Goal: Task Accomplishment & Management: Use online tool/utility

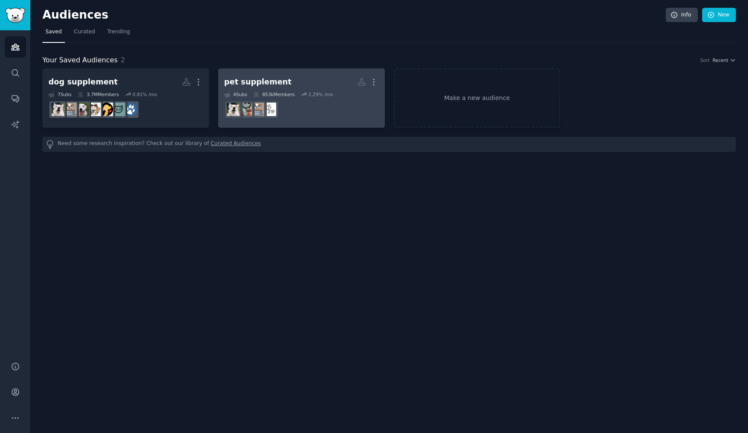
click at [350, 121] on dd at bounding box center [301, 109] width 155 height 24
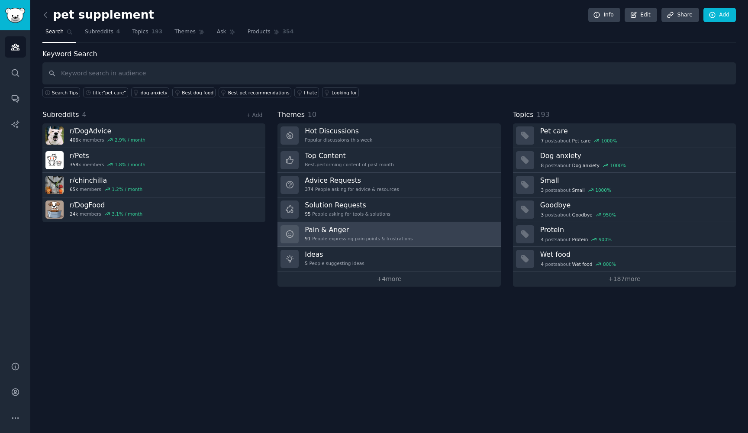
click at [421, 233] on link "Pain & Anger 91 People expressing pain points & frustrations" at bounding box center [389, 234] width 223 height 25
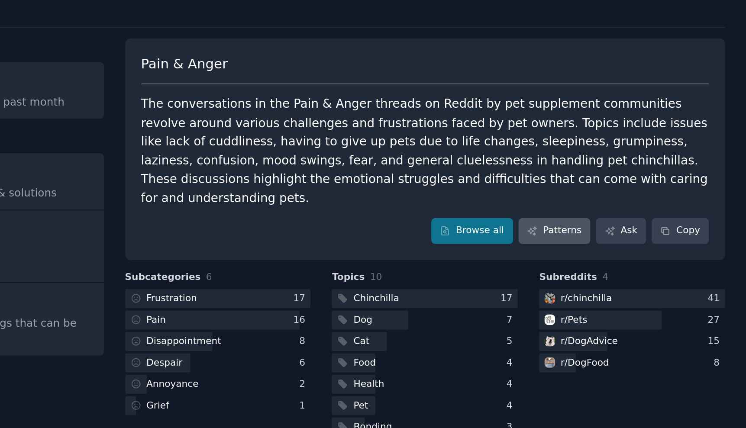
click at [617, 151] on link "Patterns" at bounding box center [637, 158] width 41 height 15
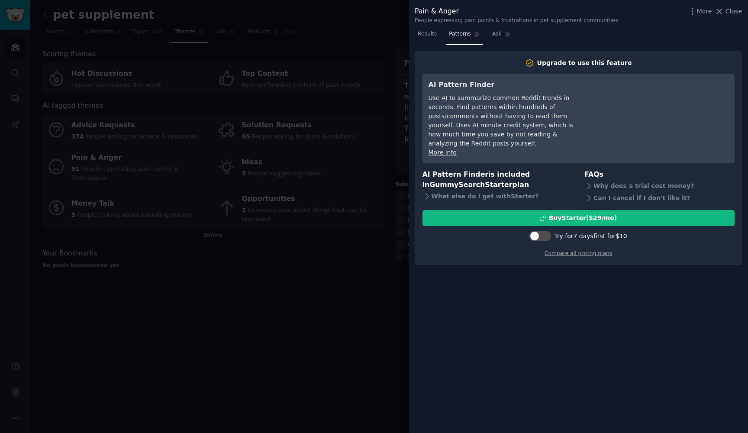
click at [342, 270] on div at bounding box center [374, 216] width 748 height 433
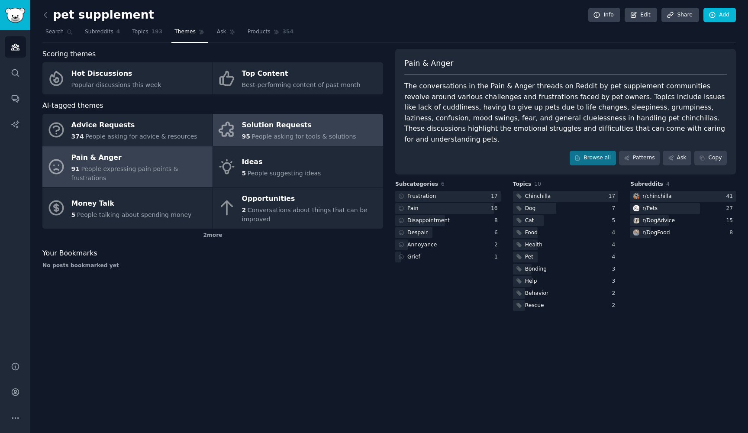
click at [329, 122] on div "Solution Requests" at bounding box center [299, 126] width 114 height 14
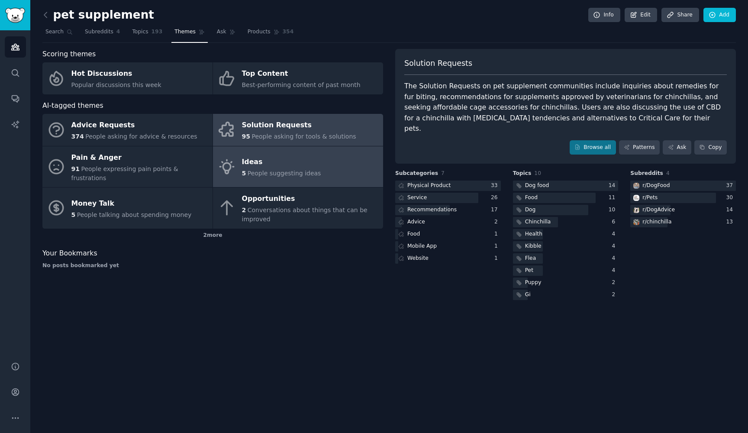
click at [284, 170] on span "People suggesting ideas" at bounding box center [285, 173] width 74 height 7
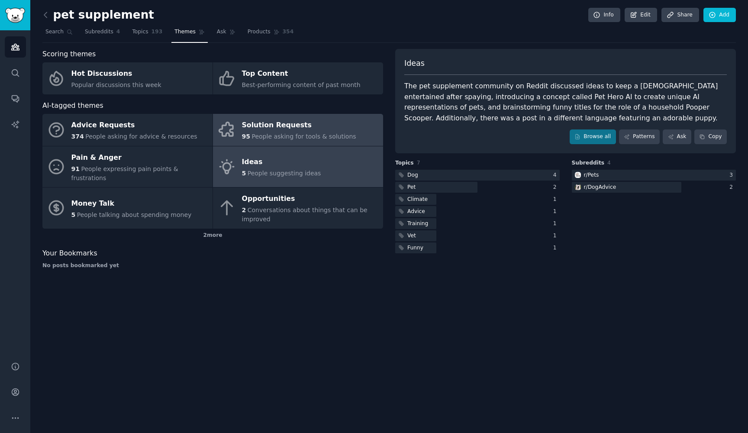
click at [303, 136] on span "People asking for tools & solutions" at bounding box center [304, 136] width 104 height 7
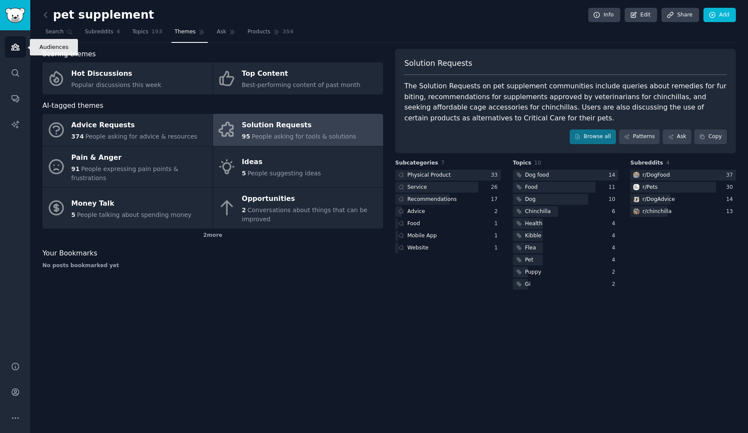
click at [12, 52] on link "Audiences" at bounding box center [15, 46] width 21 height 21
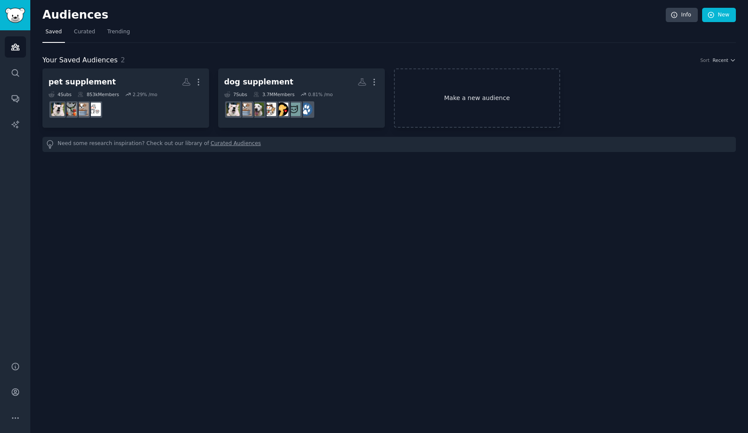
click at [504, 123] on link "Make a new audience" at bounding box center [477, 97] width 167 height 59
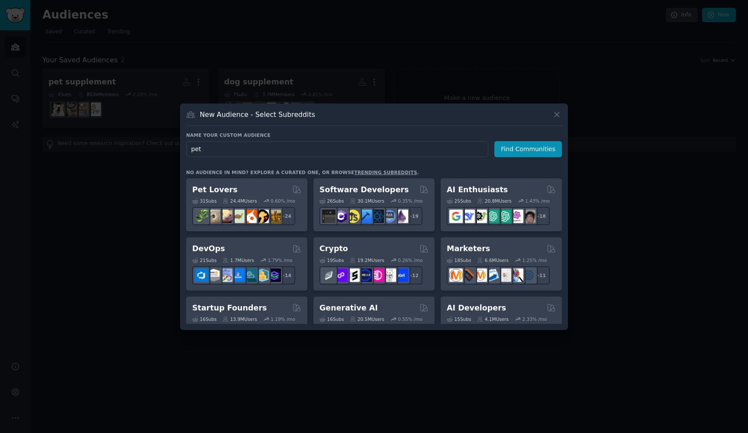
type input "pets"
click at [530, 149] on button "Find Communities" at bounding box center [528, 149] width 68 height 16
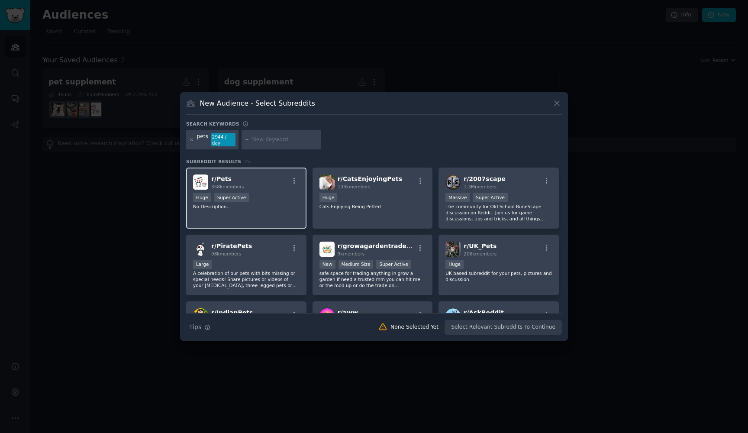
click at [272, 219] on div "r/ Pets 358k members Huge Super Active No Description..." at bounding box center [246, 198] width 120 height 61
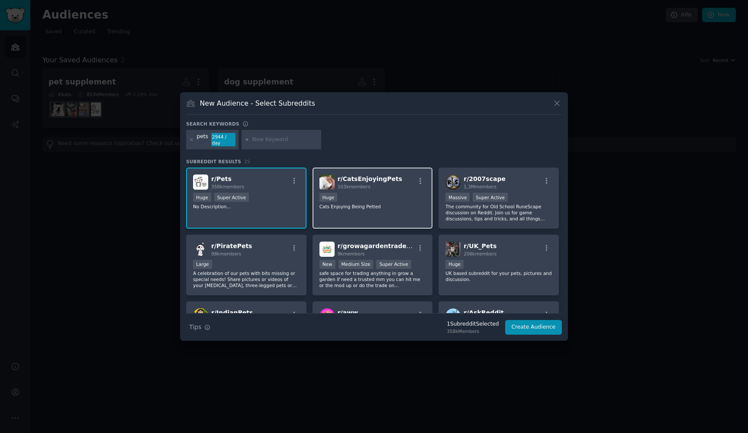
click at [398, 215] on div "r/ CatsEnjoyingPets 103k members Huge Cats Enjoying Being Petted" at bounding box center [373, 198] width 120 height 61
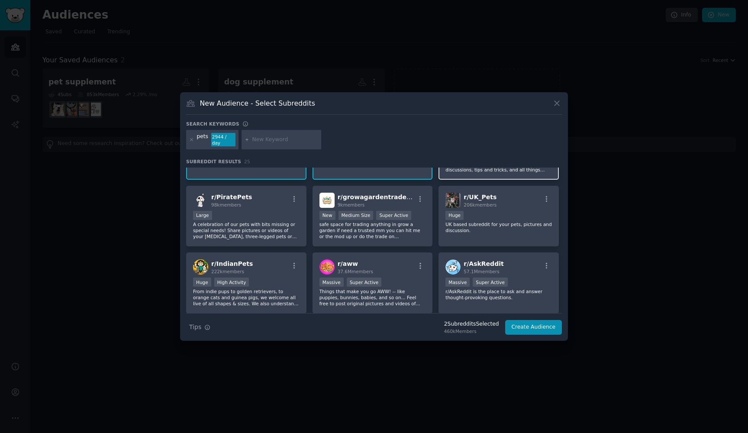
scroll to position [50, 0]
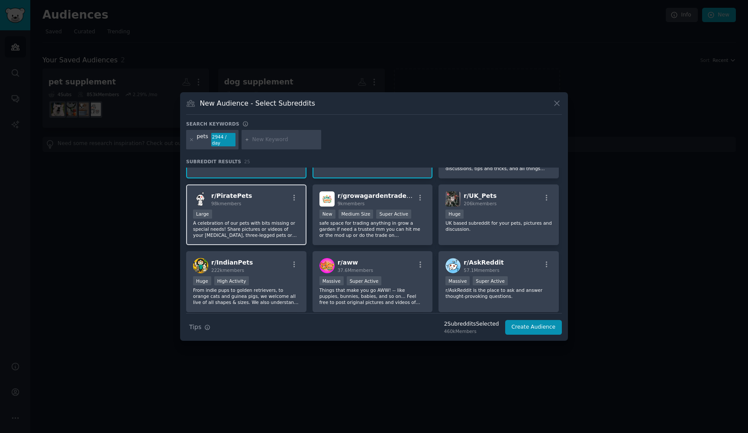
click at [257, 233] on p "A celebration of our pets with bits missing or special needs! Share pictures or…" at bounding box center [246, 229] width 107 height 18
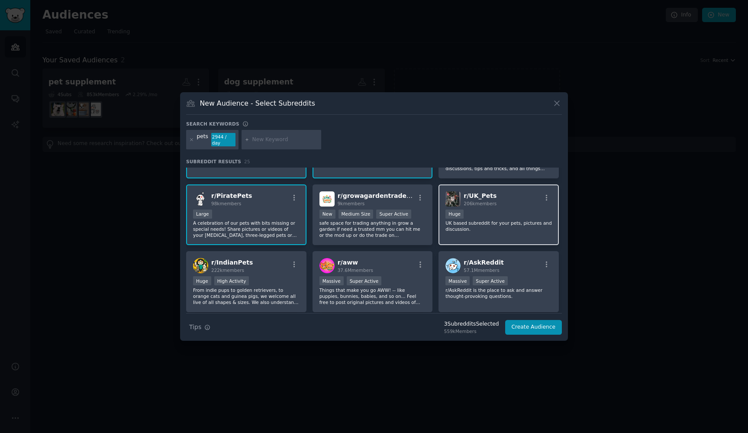
click at [503, 207] on div "r/ UK_Pets 206k members 100,000 - 1,000,000 members Huge UK based subreddit for…" at bounding box center [499, 214] width 120 height 61
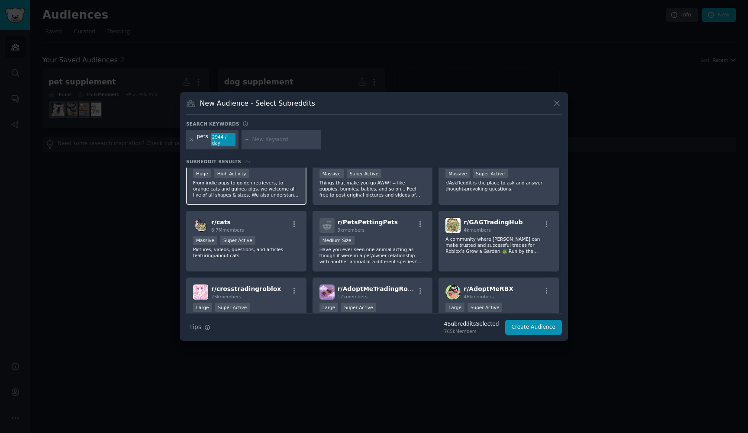
scroll to position [168, 0]
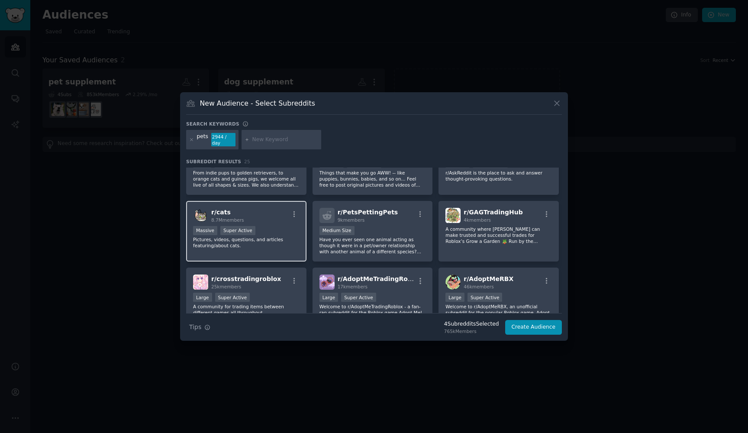
click at [274, 232] on div "Massive Super Active" at bounding box center [246, 231] width 107 height 11
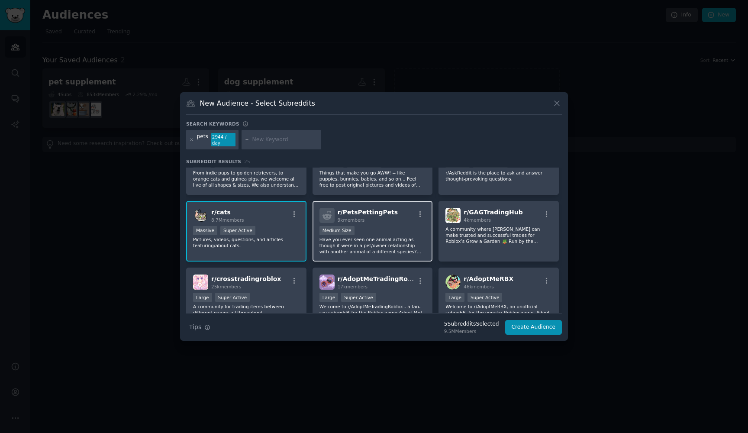
click at [399, 247] on p "Have you ever seen one animal acting as though it were in a pet/owner relations…" at bounding box center [373, 245] width 107 height 18
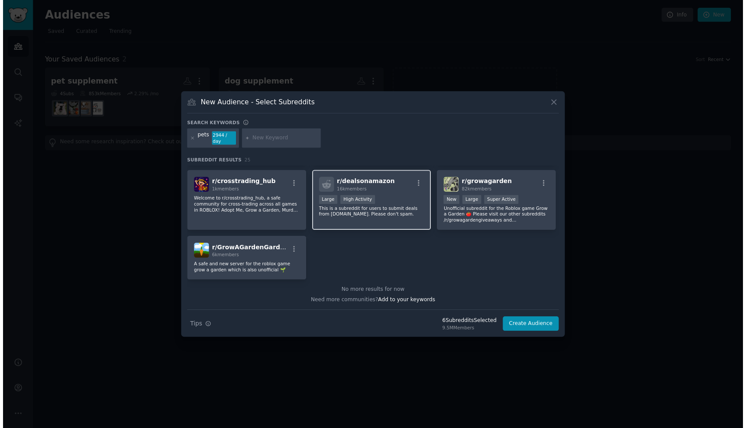
scroll to position [464, 0]
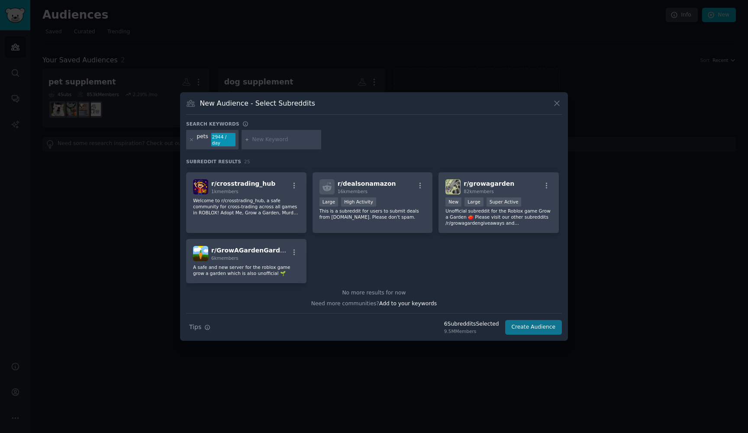
click at [538, 325] on button "Create Audience" at bounding box center [533, 327] width 57 height 15
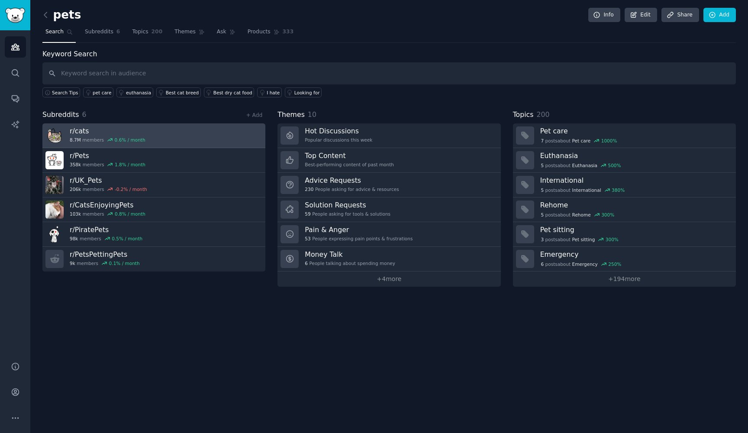
click at [238, 139] on link "r/ cats 8.7M members 0.6 % / month" at bounding box center [153, 135] width 223 height 25
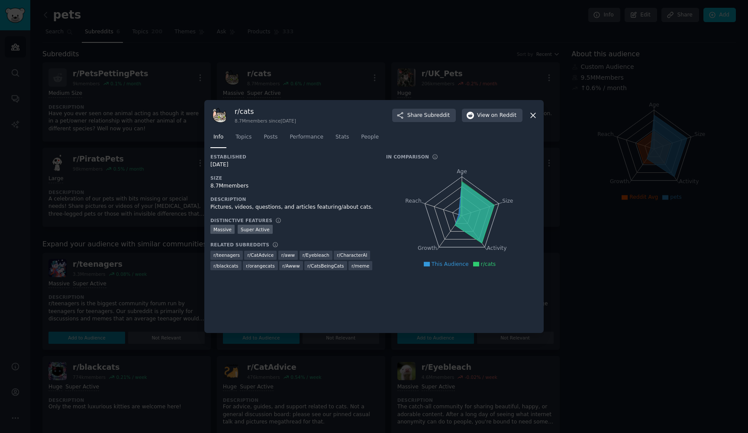
click at [124, 310] on div at bounding box center [374, 216] width 748 height 433
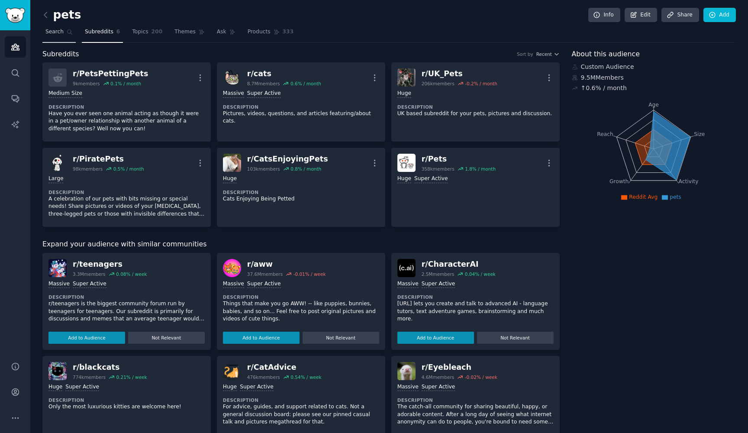
click at [58, 32] on span "Search" at bounding box center [54, 32] width 18 height 8
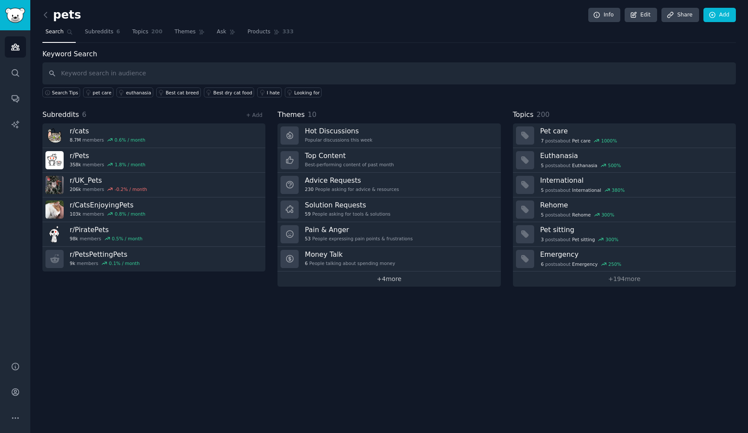
click at [392, 280] on link "+ 4 more" at bounding box center [389, 278] width 223 height 15
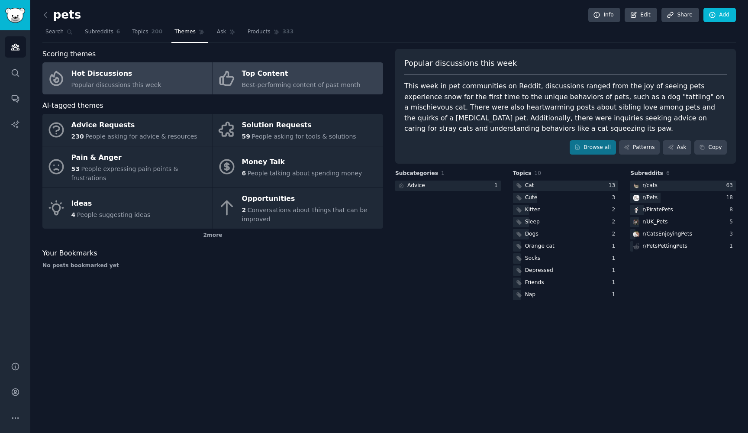
click at [307, 67] on div "Top Content" at bounding box center [301, 74] width 119 height 14
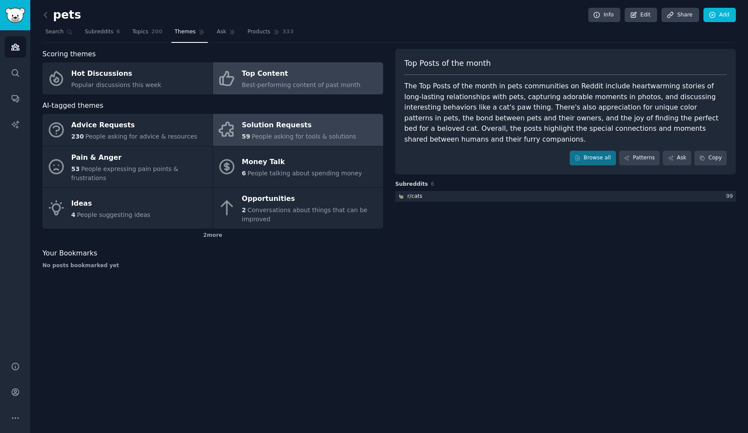
click at [283, 128] on div "Solution Requests" at bounding box center [299, 126] width 114 height 14
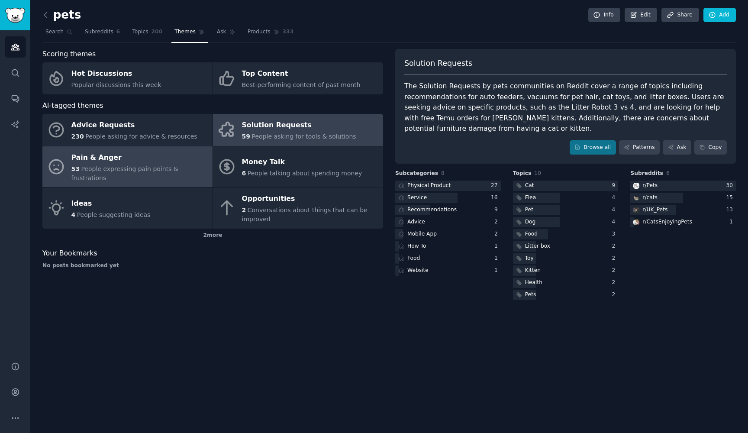
click at [167, 161] on div "Pain & Anger" at bounding box center [139, 158] width 137 height 14
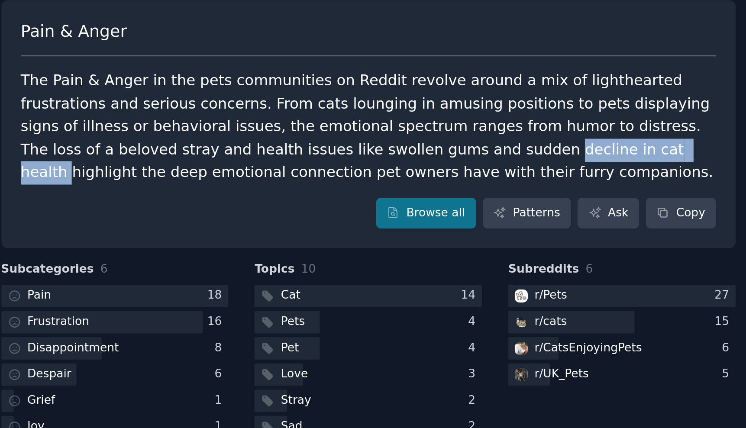
drag, startPoint x: 158, startPoint y: 69, endPoint x: 223, endPoint y: 70, distance: 64.5
click at [404, 81] on div "The Pain & Anger in the pets communities on Reddit revolve around a mix of ligh…" at bounding box center [565, 107] width 322 height 53
copy div "decline in cat health"
